Goal: Information Seeking & Learning: Compare options

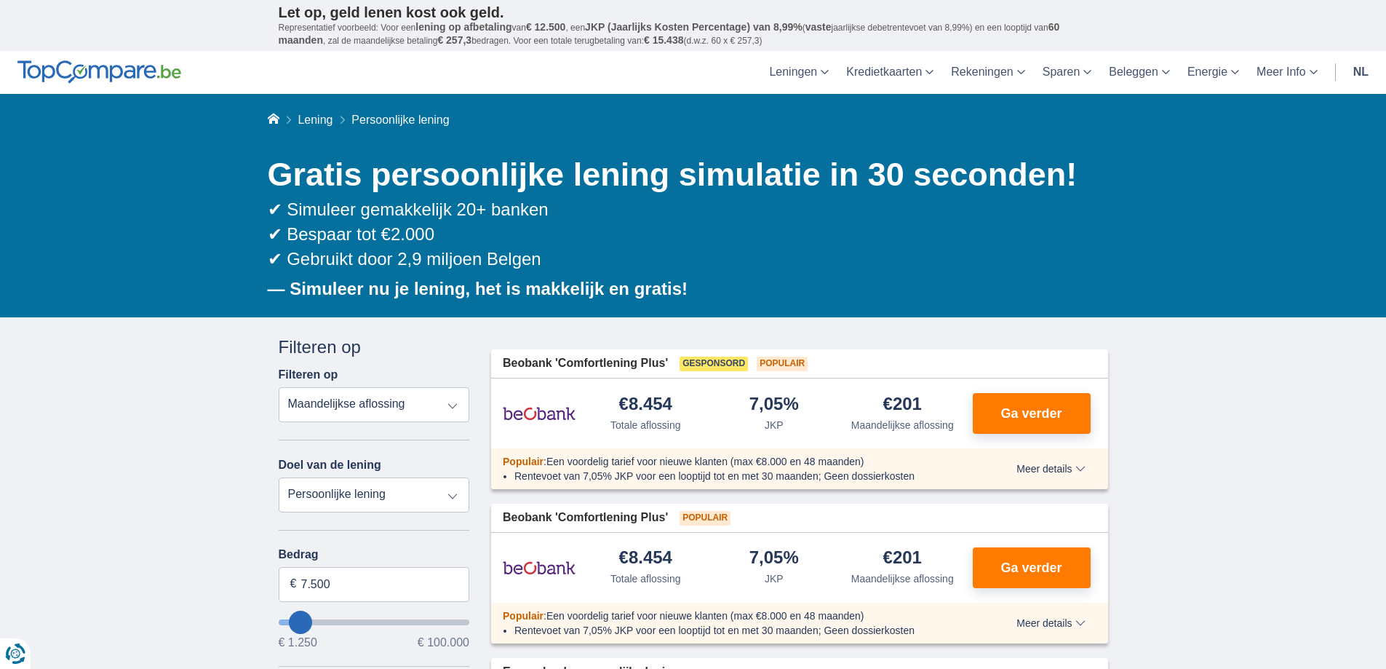
click at [274, 508] on div "Annuleren Filters Filteren op Filteren op Totale aflossing JKP Maandelijkse afl…" at bounding box center [374, 681] width 213 height 692
drag, startPoint x: 349, startPoint y: 586, endPoint x: 209, endPoint y: 565, distance: 141.3
type input "40.322"
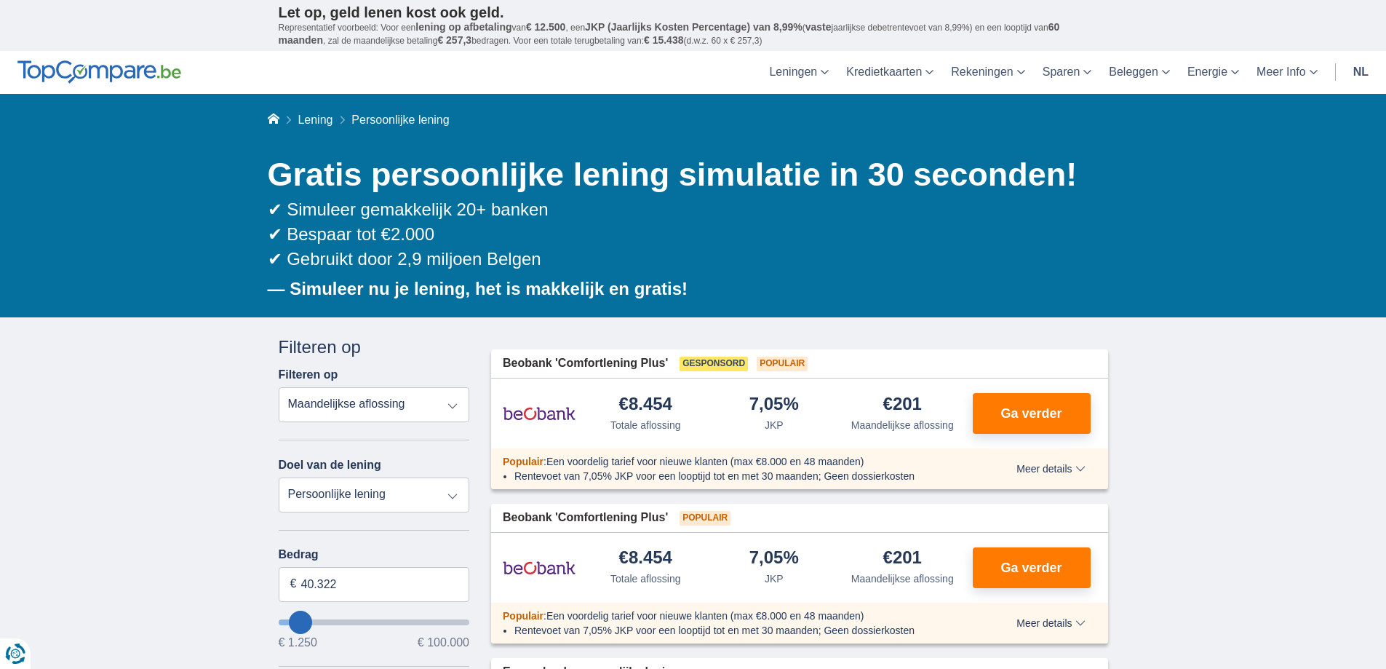
type input "40250"
select select "120"
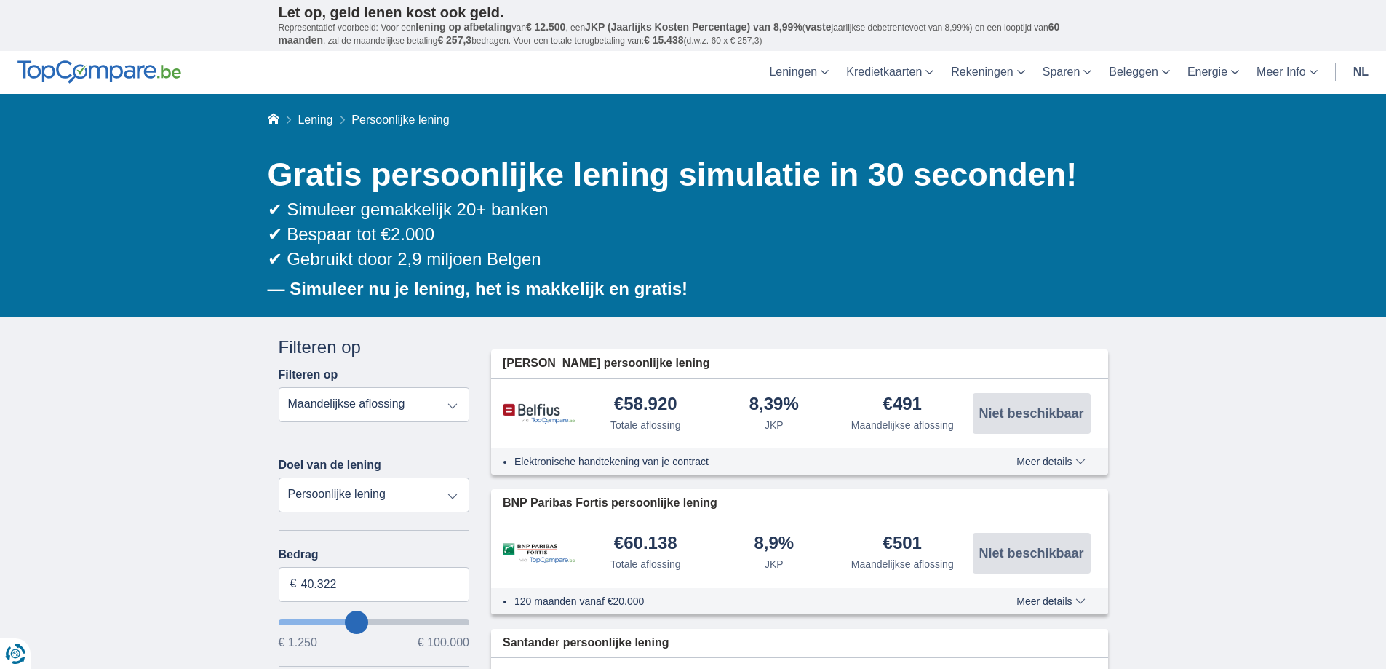
scroll to position [291, 0]
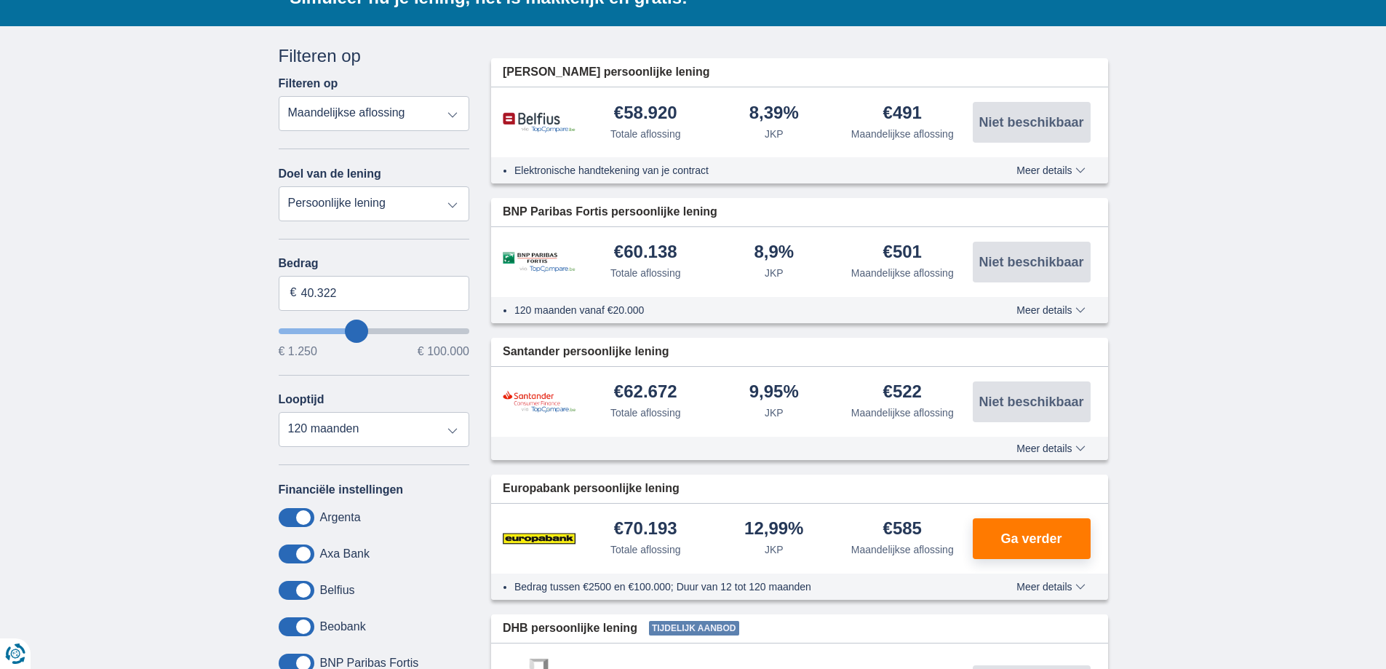
click at [321, 109] on select "Totale aflossing JKP Maandelijkse aflossing" at bounding box center [374, 113] width 191 height 35
click at [279, 96] on select "Totale aflossing JKP Maandelijkse aflossing" at bounding box center [374, 113] width 191 height 35
click at [320, 167] on label "Doel van de lening" at bounding box center [330, 173] width 103 height 13
click at [320, 186] on select "Persoonlijke lening Auto Moto / fiets Mobilhome / caravan Renovatie Energie Sch…" at bounding box center [374, 203] width 191 height 35
click at [322, 197] on select "Persoonlijke lening Auto Moto / fiets Mobilhome / caravan Renovatie Energie Sch…" at bounding box center [374, 203] width 191 height 35
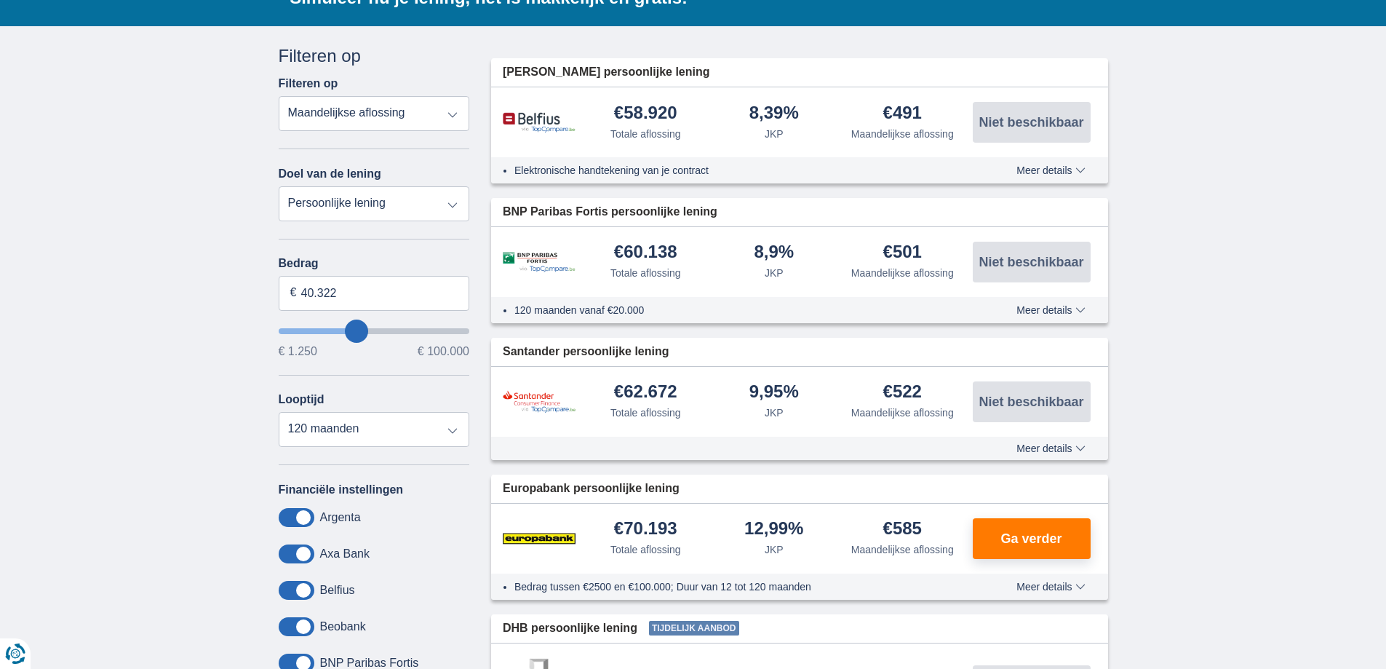
select select "vehicleLoan"
click at [279, 186] on select "Persoonlijke lening Auto Moto / fiets Mobilhome / caravan Renovatie Energie Sch…" at bounding box center [374, 203] width 191 height 35
select select "3-4"
type input "15.000"
type input "15250"
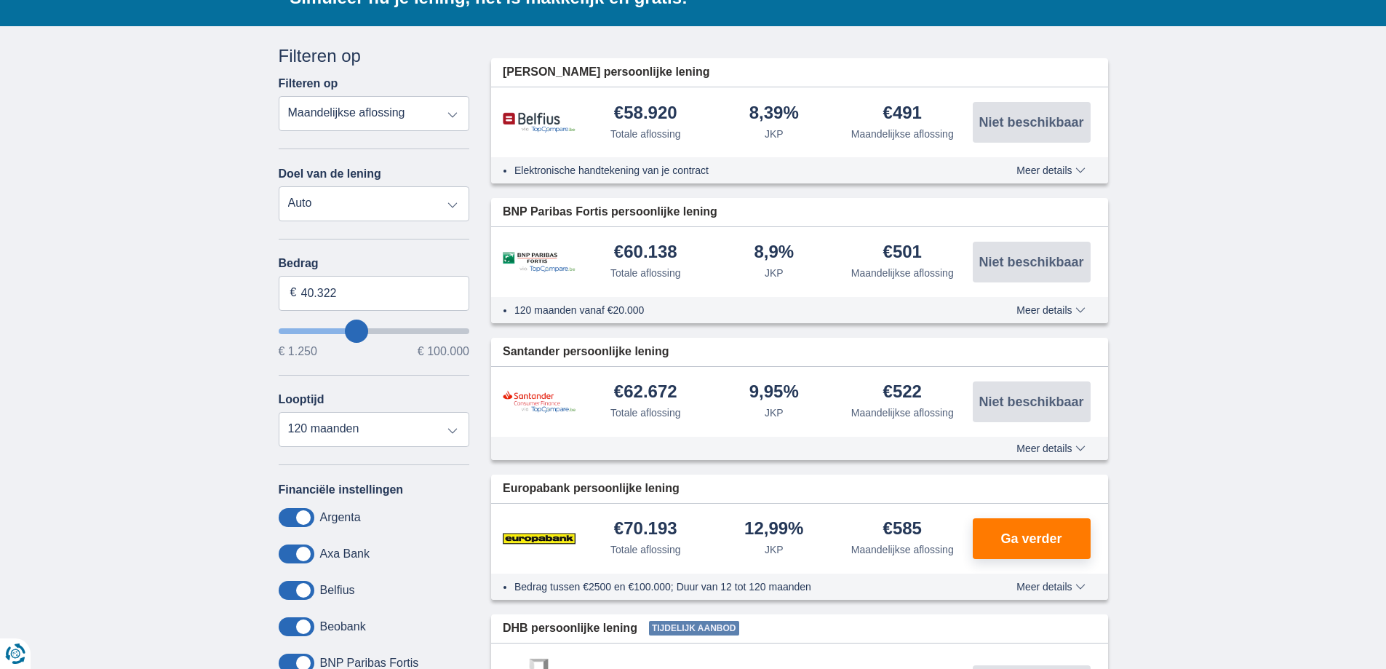
select select "60"
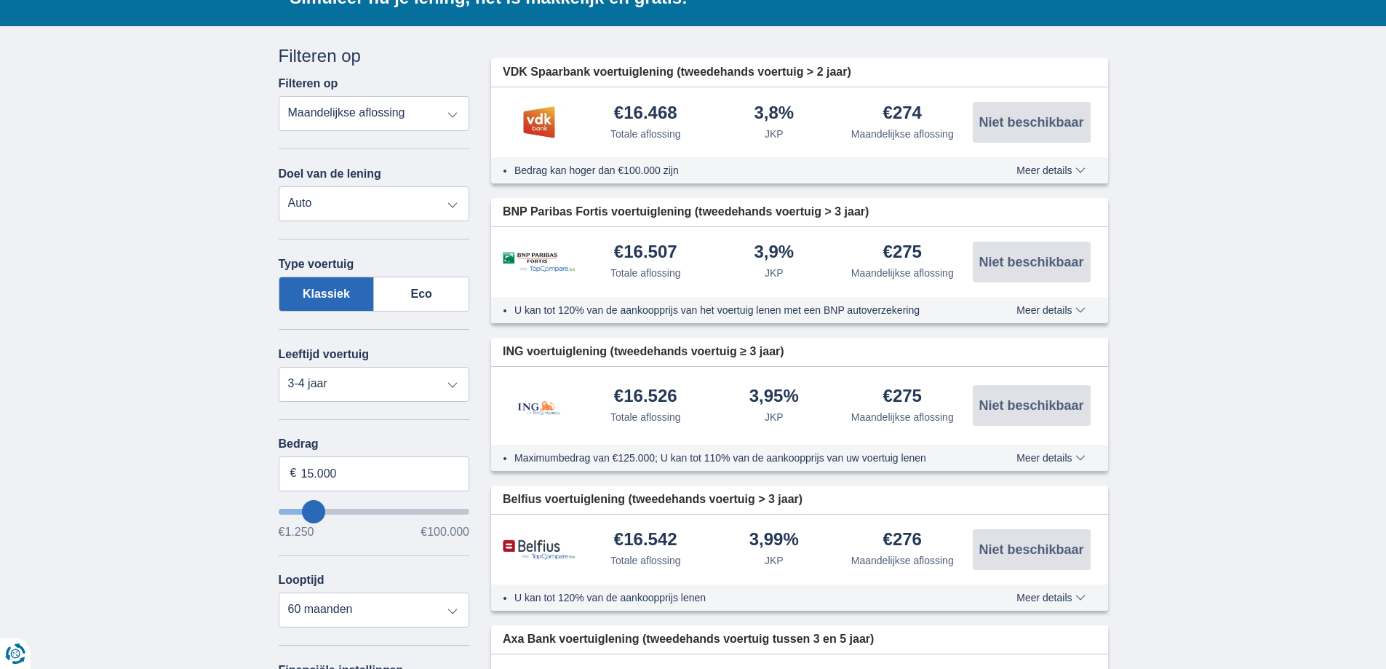
scroll to position [364, 0]
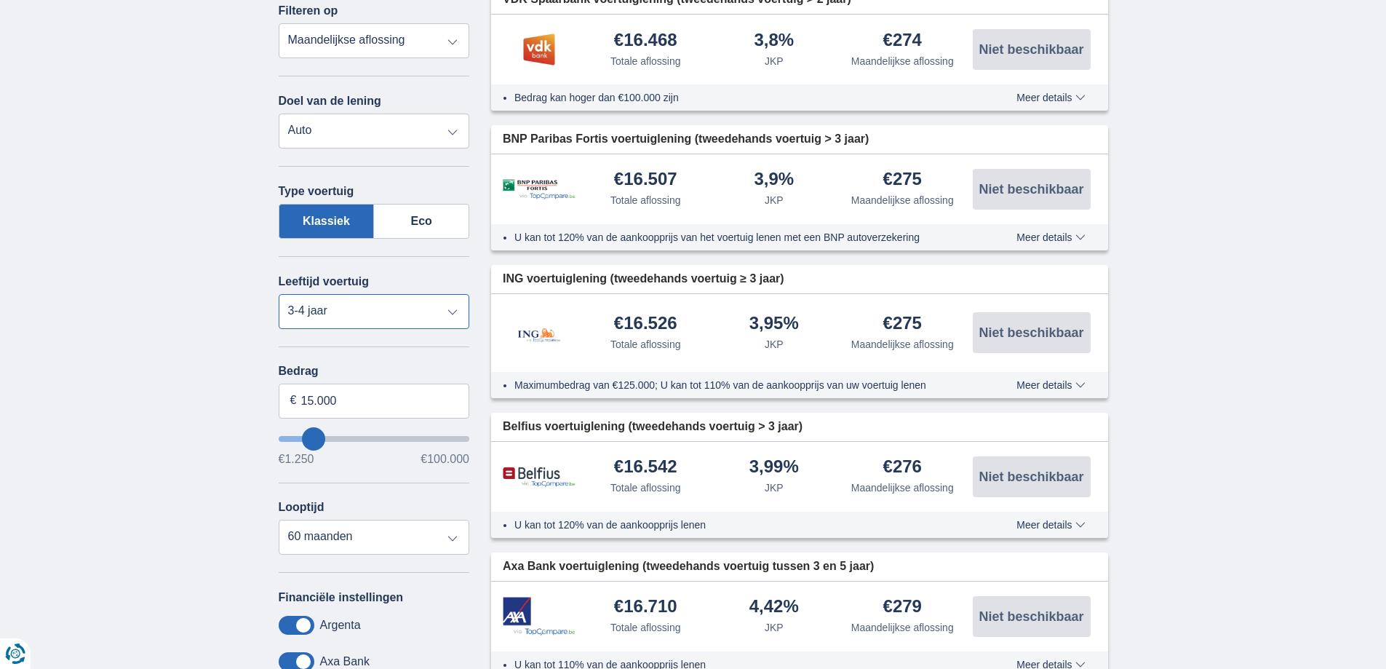
click at [343, 309] on select "Nieuw 0-1 jaar 1-2 jaar 2-3 jaar 3-4 jaar 4-5 jaar 5+ jaar" at bounding box center [374, 311] width 191 height 35
select select "new"
click at [279, 294] on select "Nieuw 0-1 jaar 1-2 jaar 2-3 jaar 3-4 jaar 4-5 jaar 5+ jaar" at bounding box center [374, 311] width 191 height 35
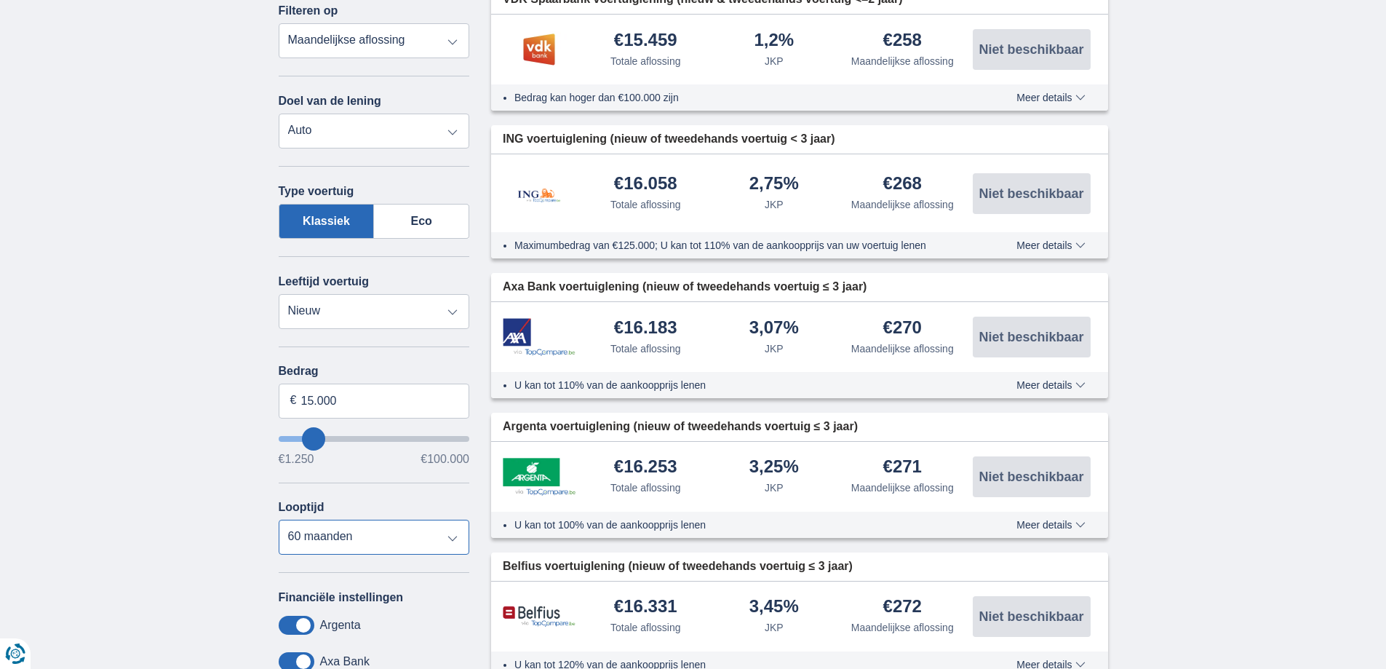
click at [330, 529] on select "12 maanden 18 maanden 24 maanden 30 maanden 36 maanden 42 maanden 48 maanden 60…" at bounding box center [374, 537] width 191 height 35
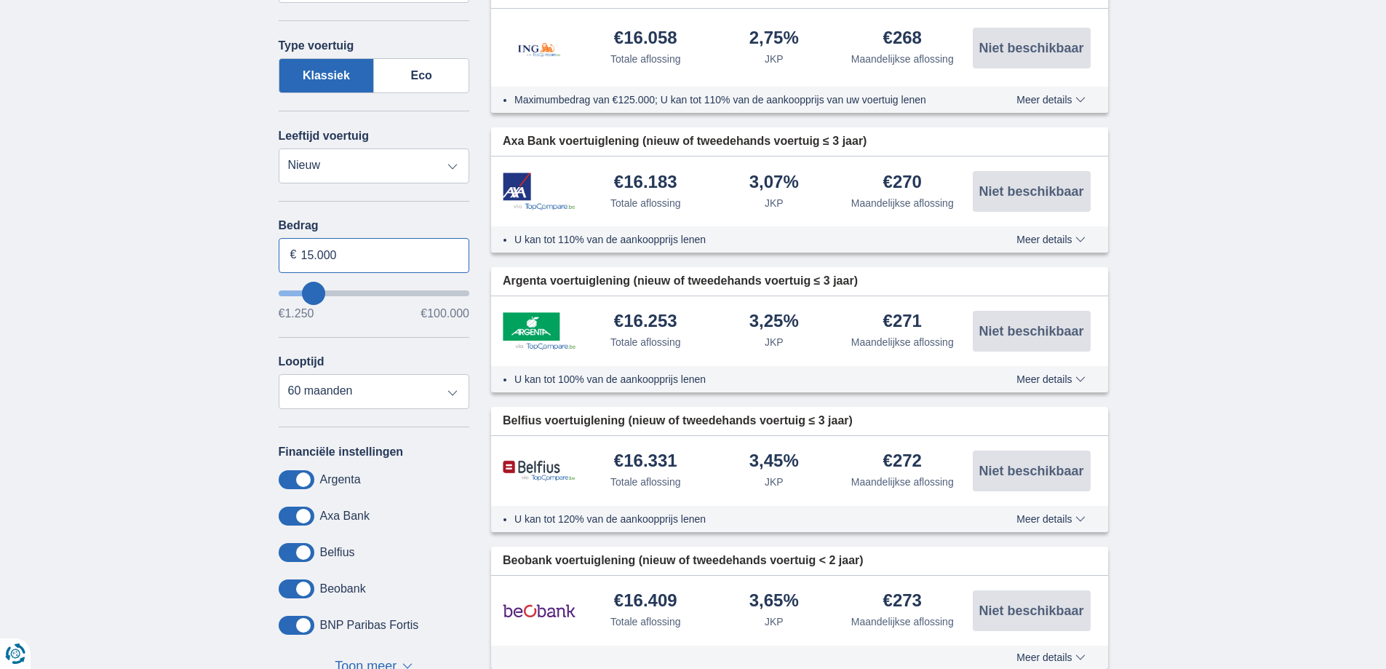
drag, startPoint x: 349, startPoint y: 258, endPoint x: 277, endPoint y: 250, distance: 71.7
click at [279, 250] on input "15.000" at bounding box center [374, 255] width 191 height 35
type input "40.322"
type input "40250"
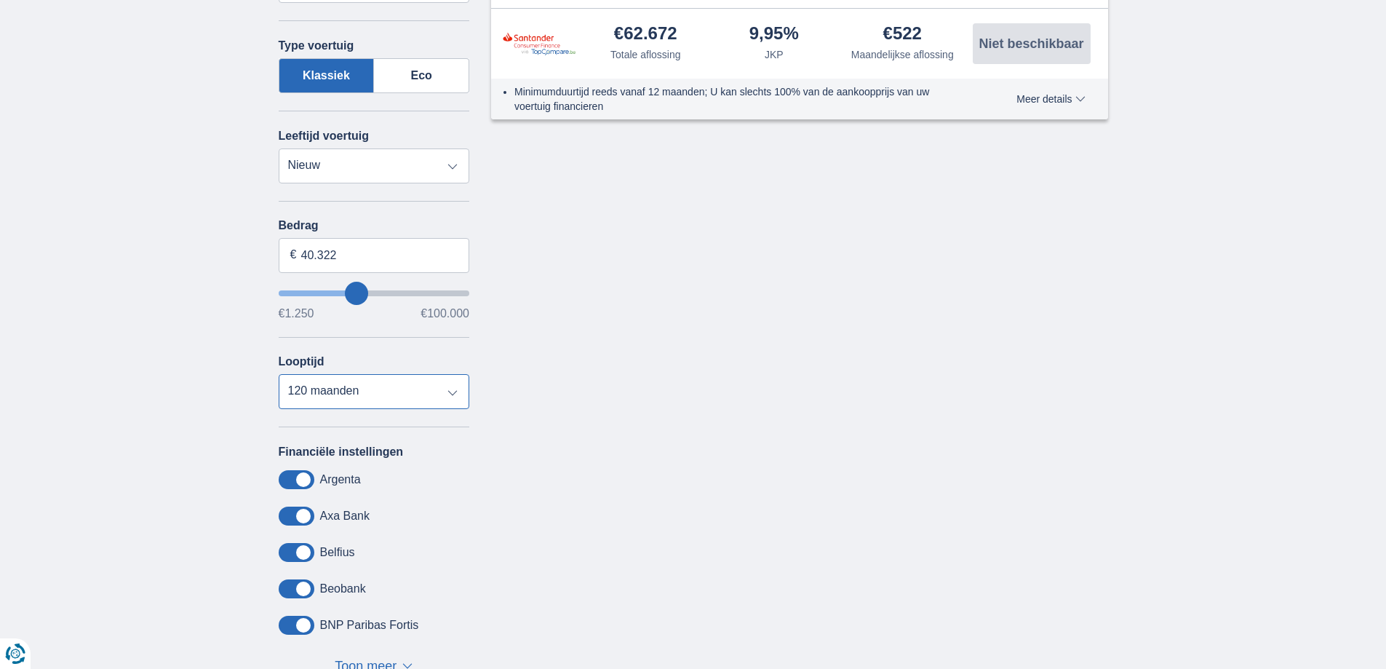
select select "84"
click at [279, 374] on select "12 maanden 18 maanden 24 maanden 30 maanden 36 maanden 42 maanden 48 maanden 60…" at bounding box center [374, 391] width 191 height 35
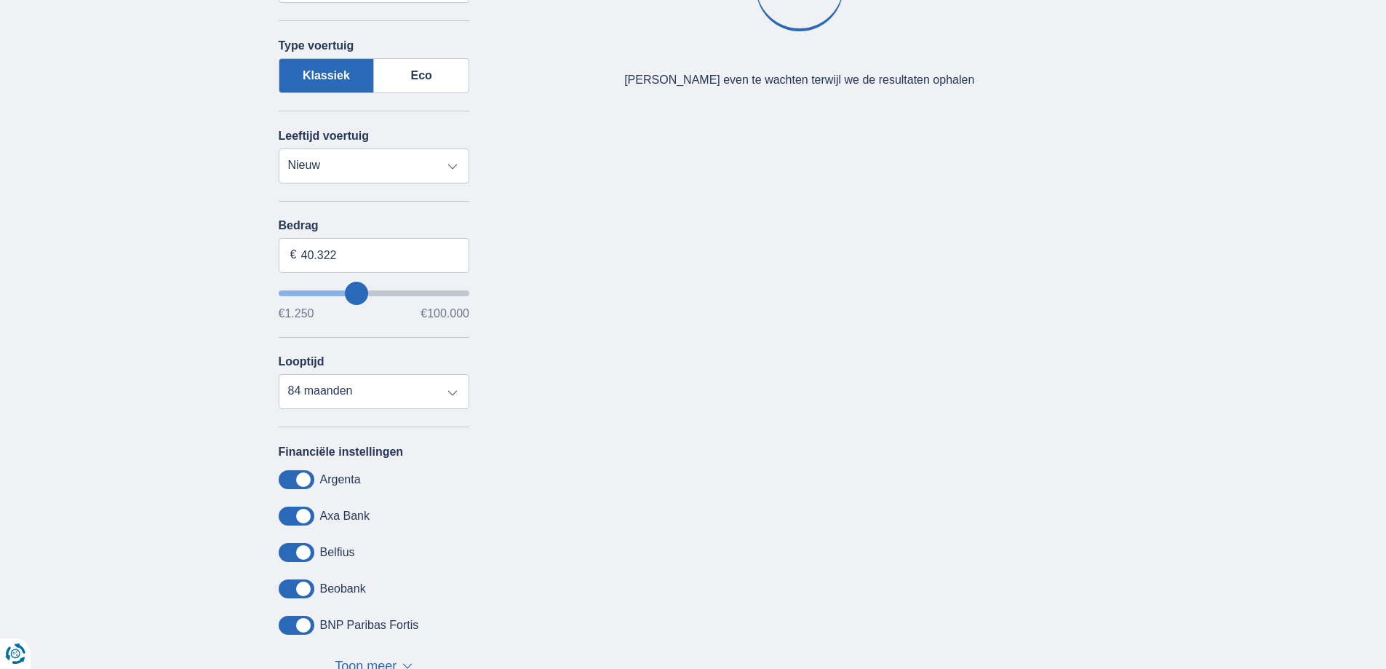
click at [154, 503] on div "× widget.non-eligible-application.title widget.non-eligible-application.text no…" at bounding box center [693, 270] width 1386 height 925
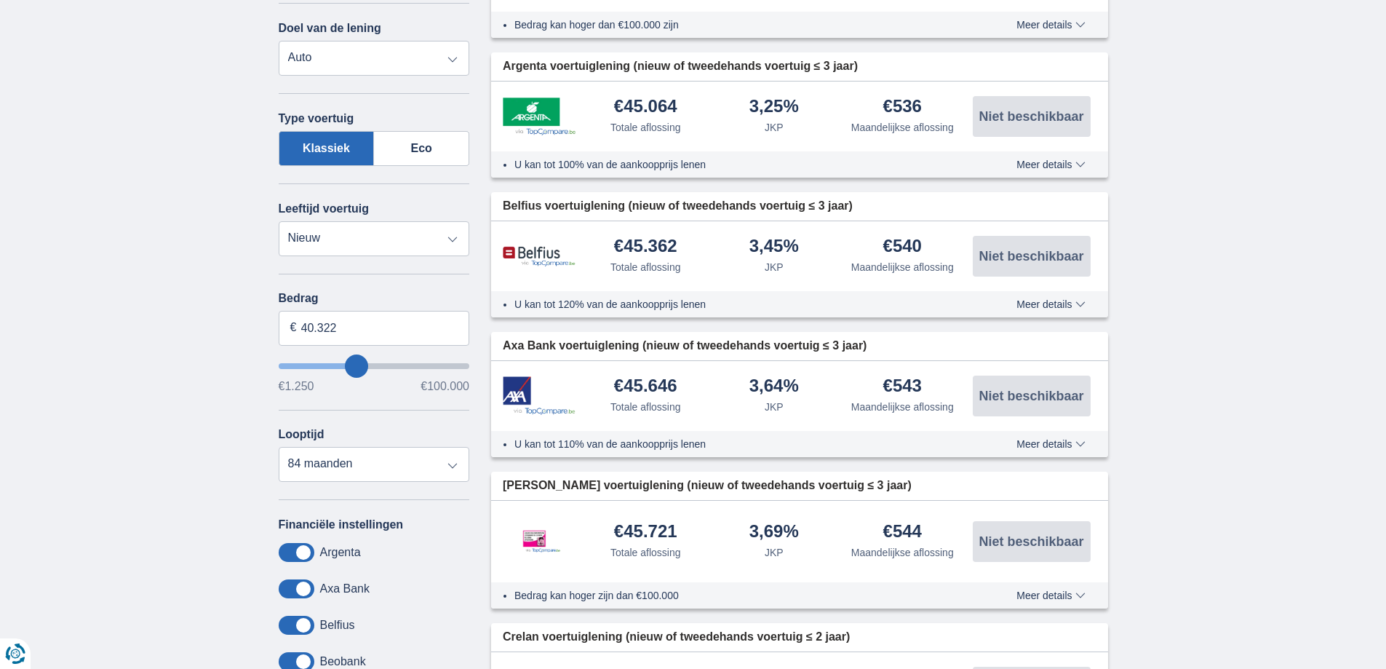
scroll to position [582, 0]
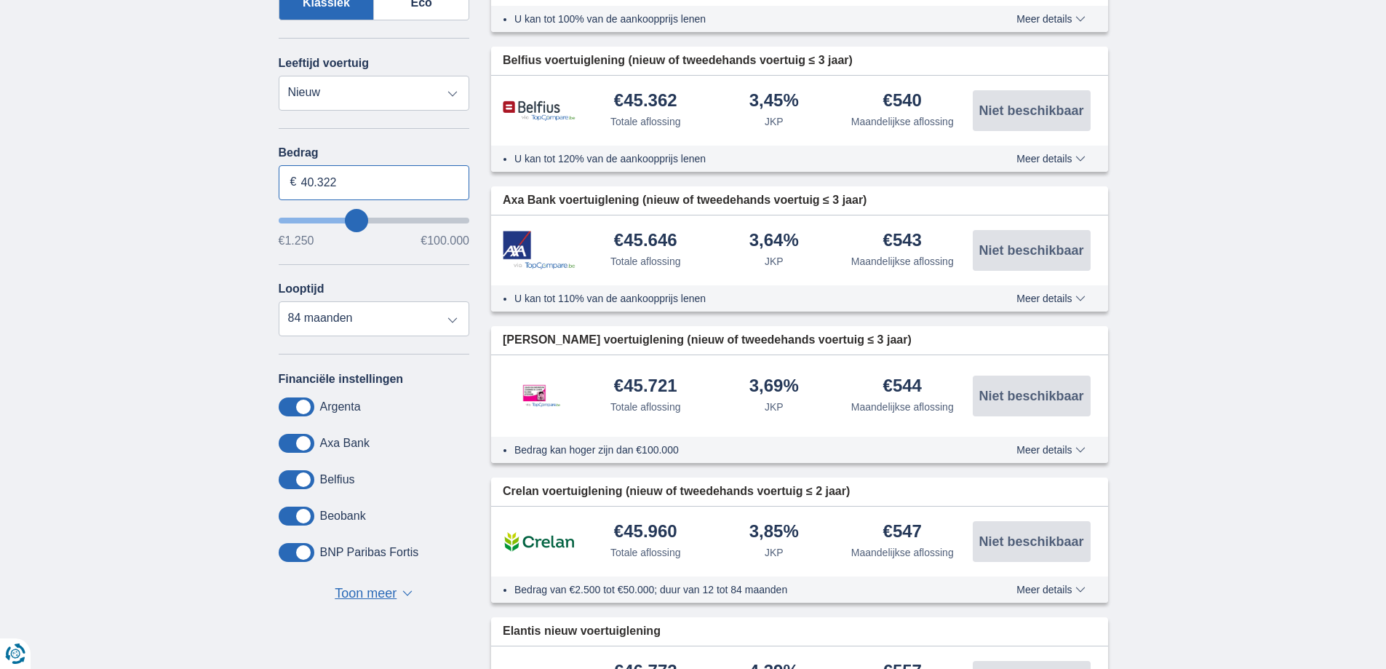
drag, startPoint x: 352, startPoint y: 180, endPoint x: 277, endPoint y: 178, distance: 75.0
click at [277, 178] on div "Annuleren Filters Filteren op Filteren op Totale aflossing JKP Maandelijkse afl…" at bounding box center [374, 189] width 213 height 872
type input "36.400"
click at [198, 186] on div "× widget.non-eligible-application.title widget.non-eligible-application.text no…" at bounding box center [693, 472] width 1386 height 1475
type input "36250"
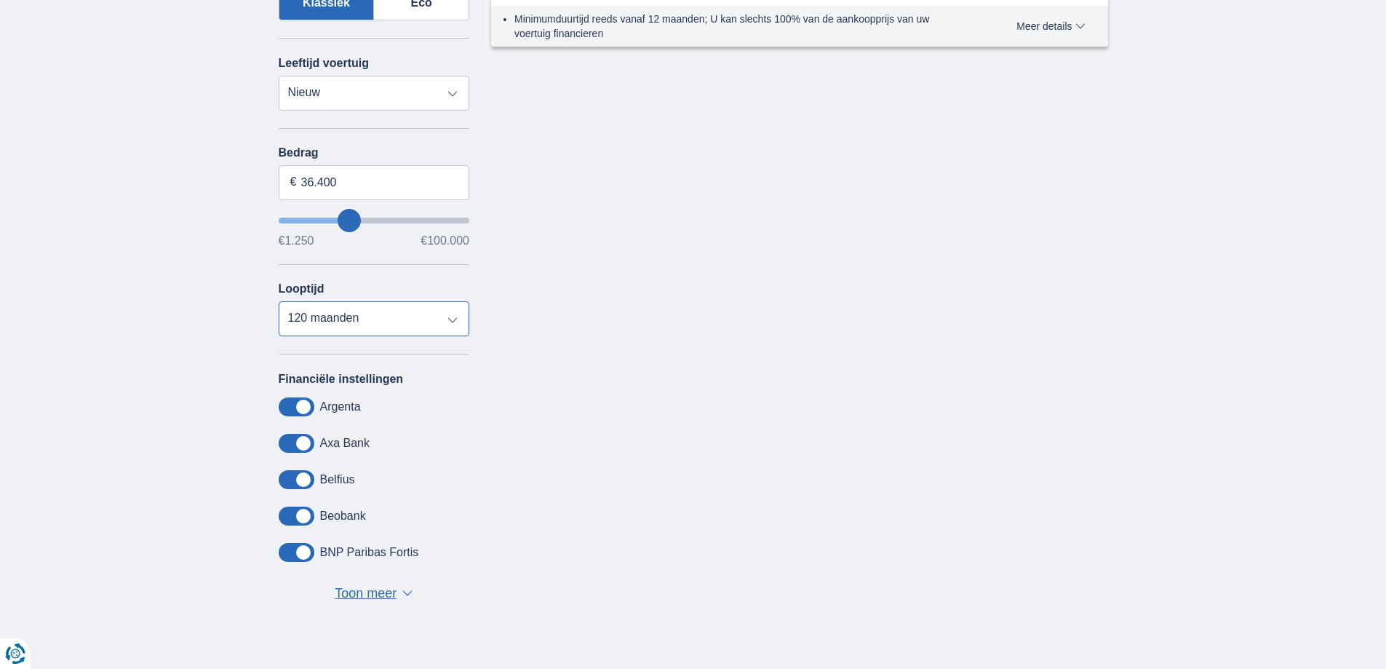
click at [343, 319] on select "12 maanden 18 maanden 24 maanden 30 maanden 36 maanden 42 maanden 48 maanden 60…" at bounding box center [374, 318] width 191 height 35
select select "84"
click at [279, 301] on select "12 maanden 18 maanden 24 maanden 30 maanden 36 maanden 42 maanden 48 maanden 60…" at bounding box center [374, 318] width 191 height 35
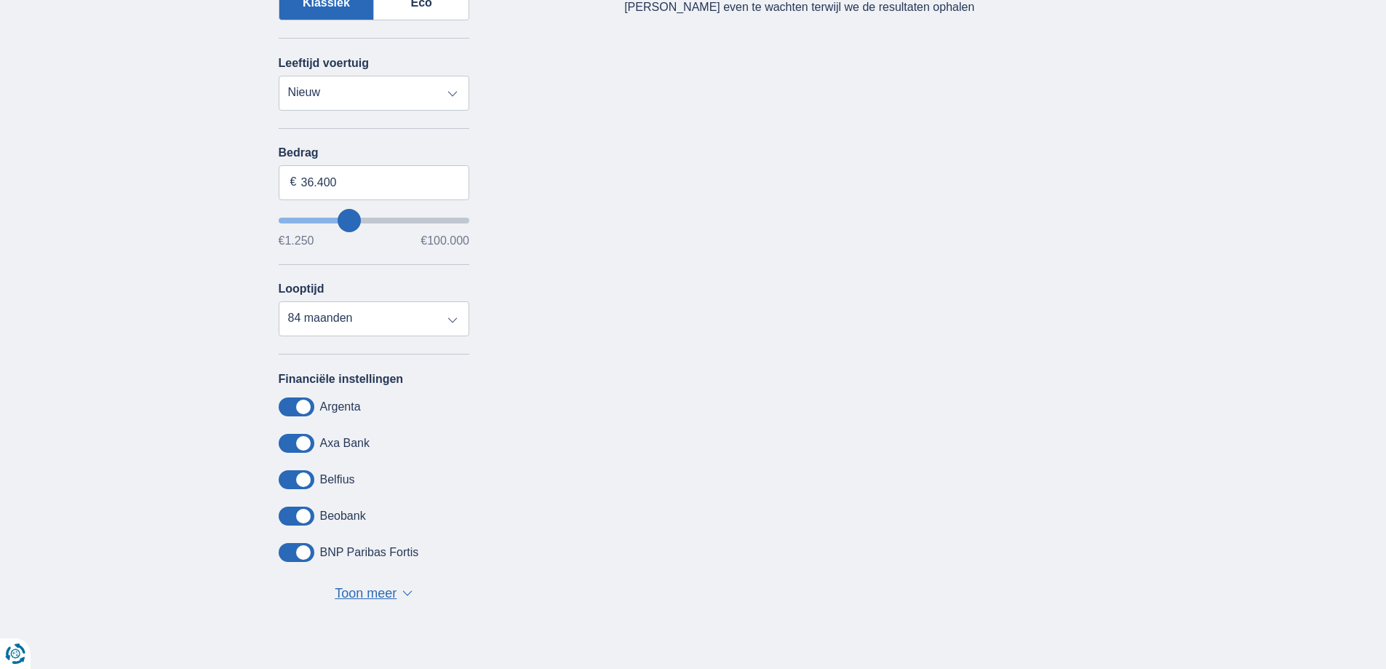
click at [110, 258] on div "× widget.non-eligible-application.title widget.non-eligible-application.text no…" at bounding box center [693, 197] width 1386 height 925
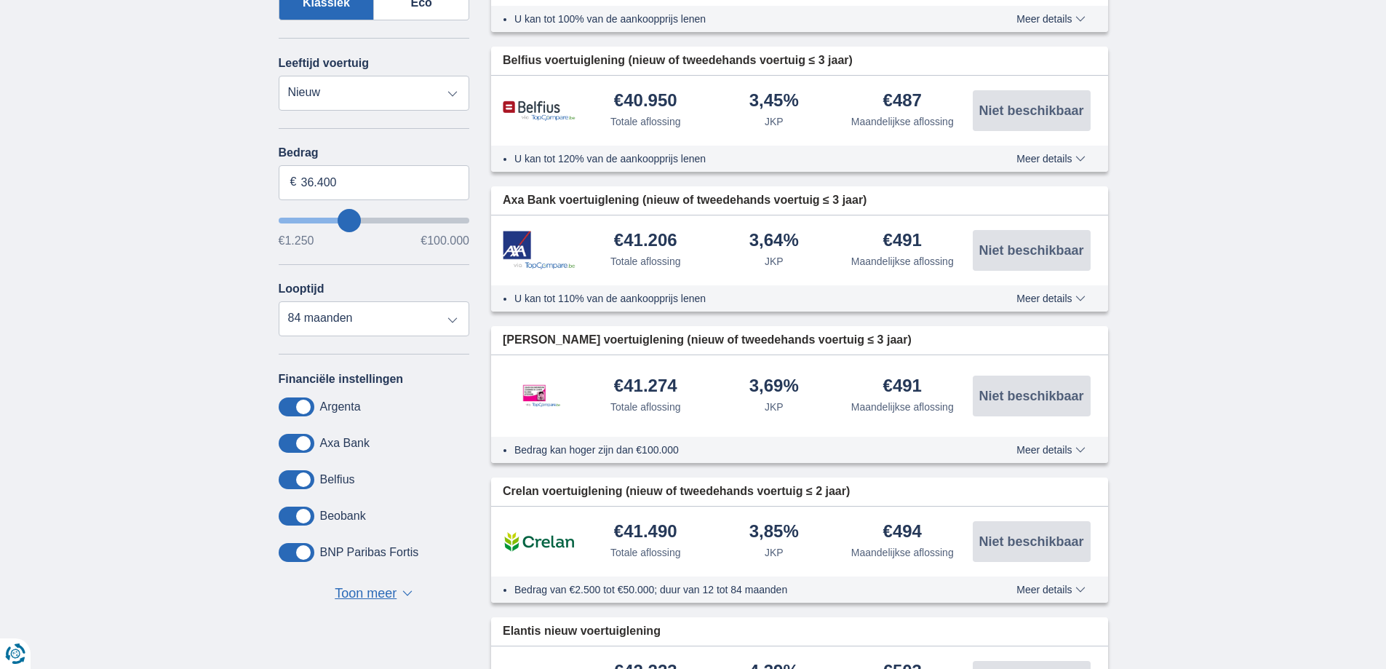
scroll to position [509, 0]
